Goal: Task Accomplishment & Management: Manage account settings

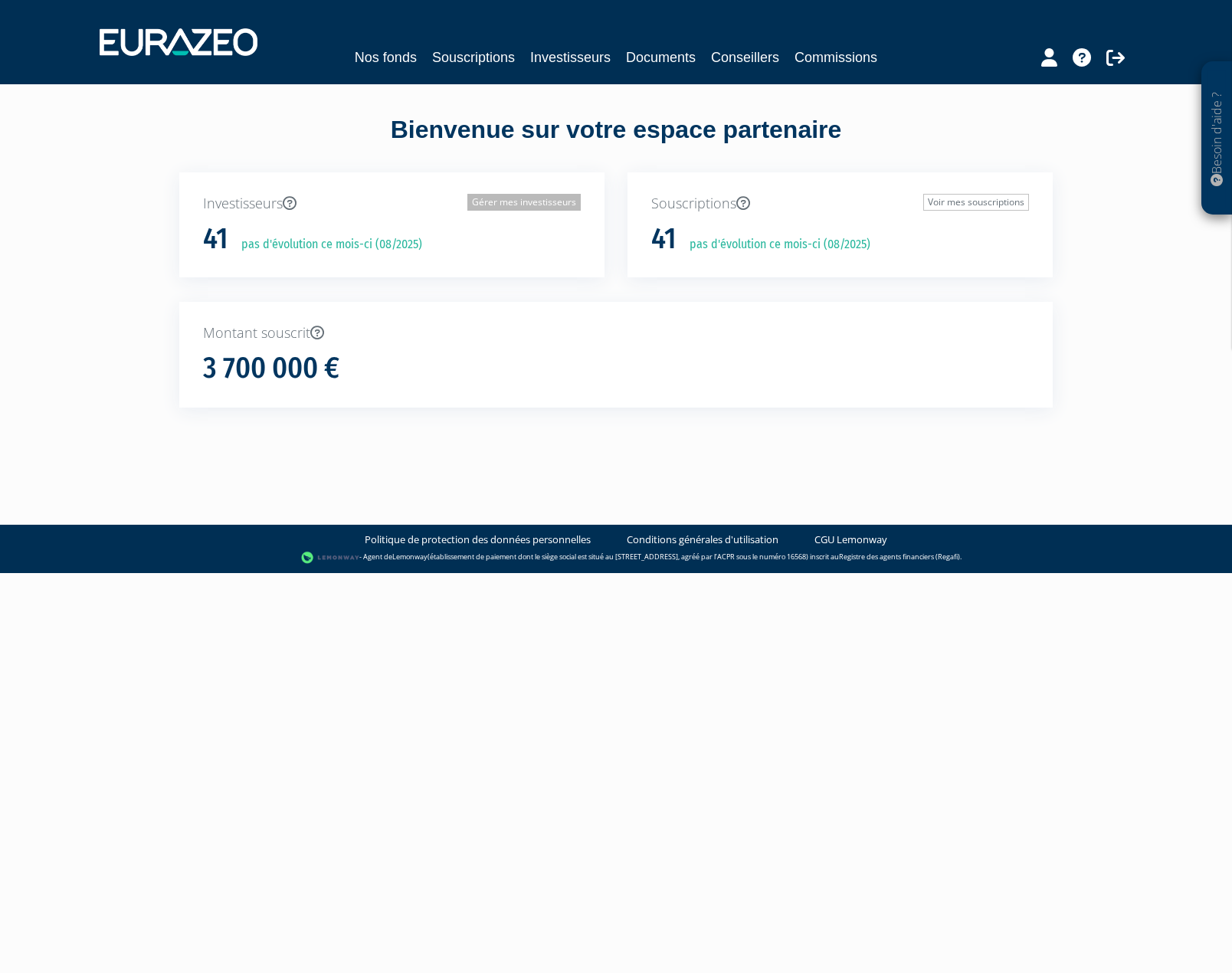
click at [546, 204] on link "Gérer mes investisseurs" at bounding box center [524, 203] width 113 height 17
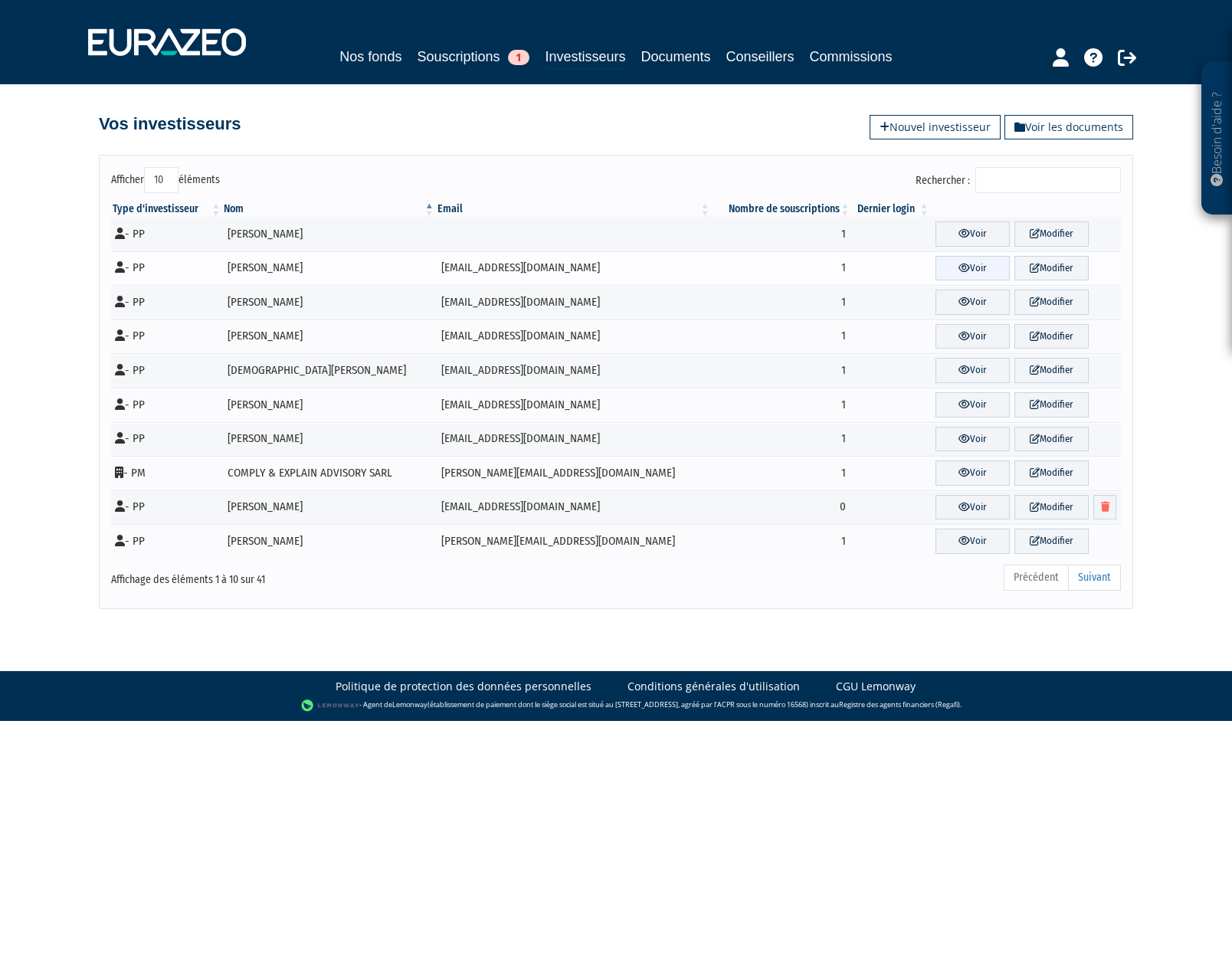
click at [971, 266] on link "Voir" at bounding box center [972, 268] width 74 height 25
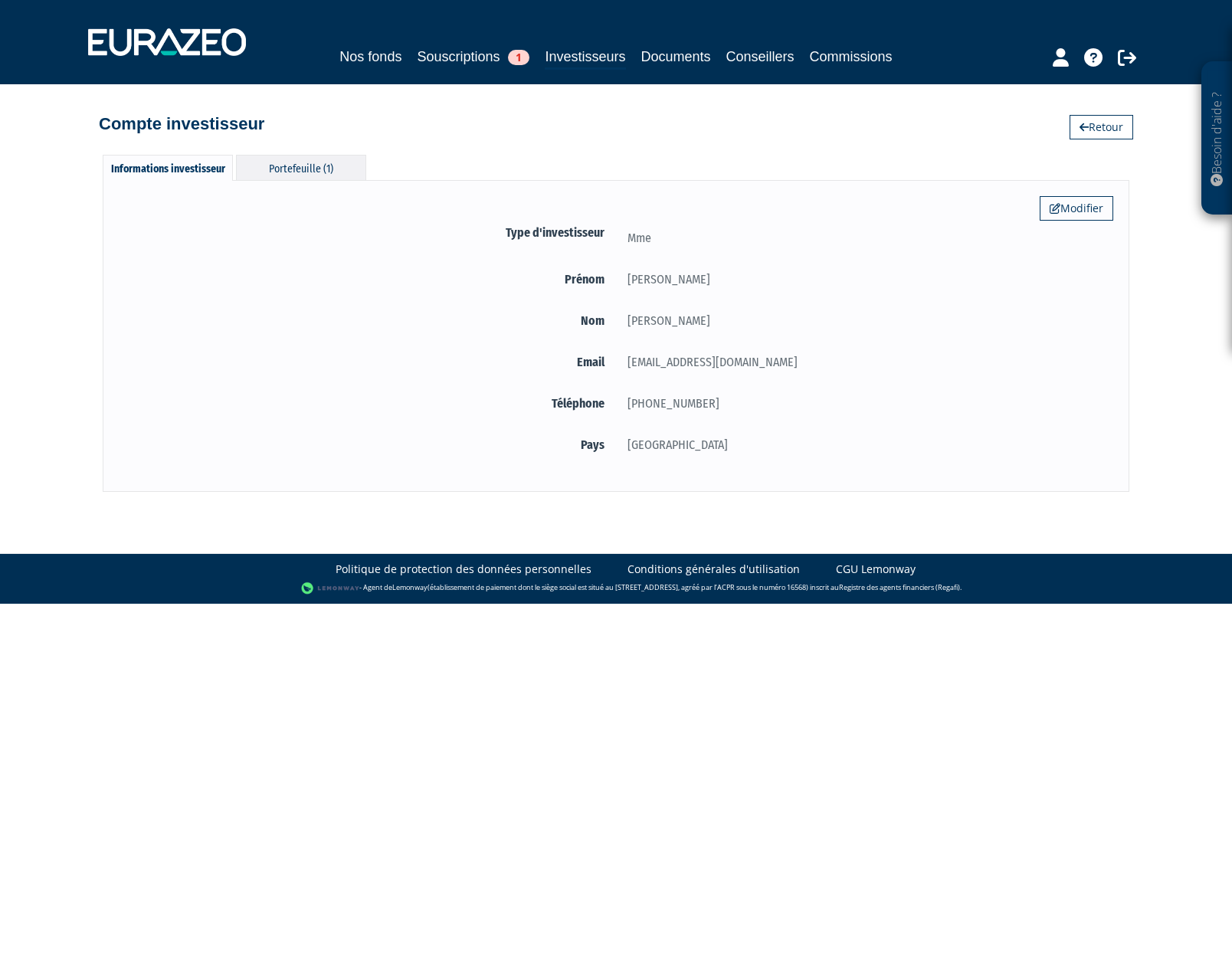
click at [320, 168] on div "Portefeuille (1)" at bounding box center [301, 168] width 130 height 25
